Goal: Navigation & Orientation: Find specific page/section

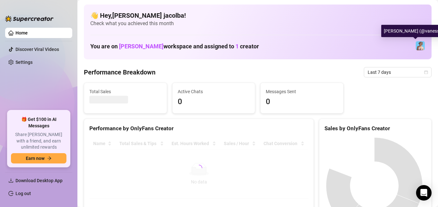
click at [416, 49] on img at bounding box center [420, 45] width 9 height 9
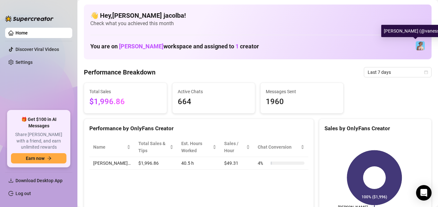
click at [416, 49] on img at bounding box center [420, 45] width 9 height 9
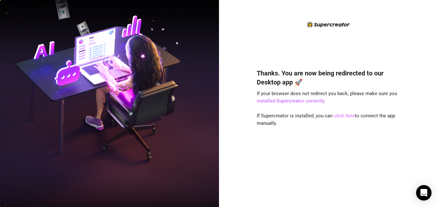
click at [287, 116] on link "click here" at bounding box center [344, 116] width 21 height 6
click at [287, 115] on link "click here" at bounding box center [344, 116] width 21 height 6
